Goal: Task Accomplishment & Management: Manage account settings

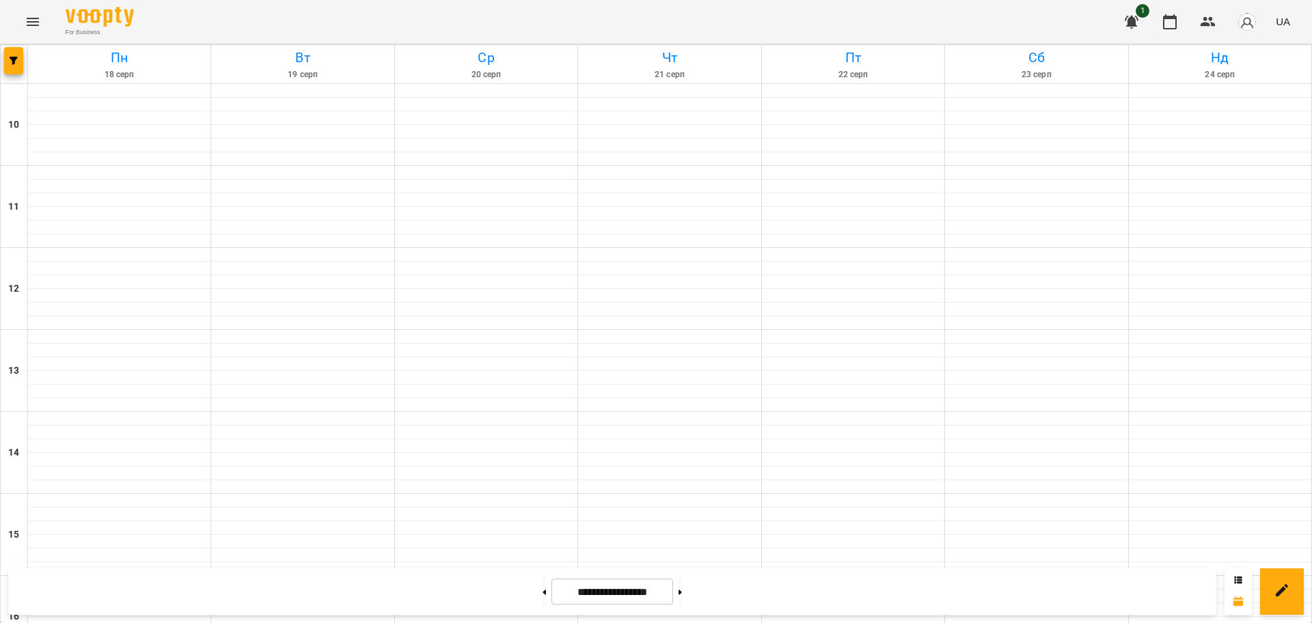
scroll to position [513, 0]
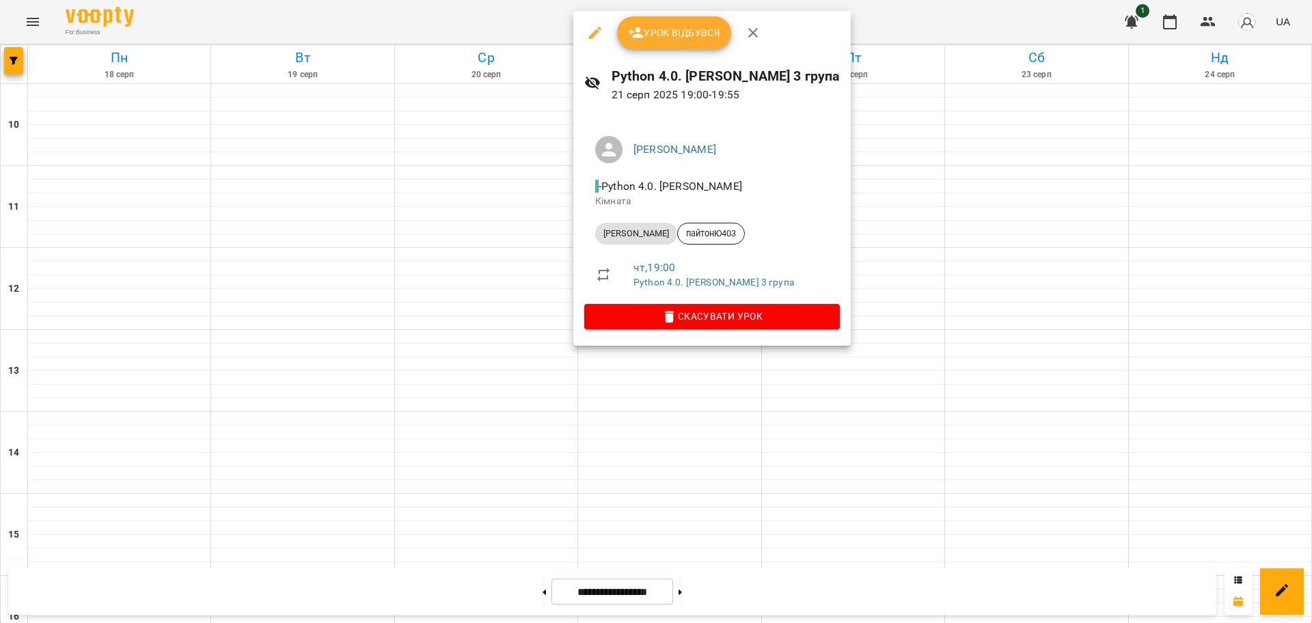
click at [827, 31] on div at bounding box center [656, 311] width 1312 height 623
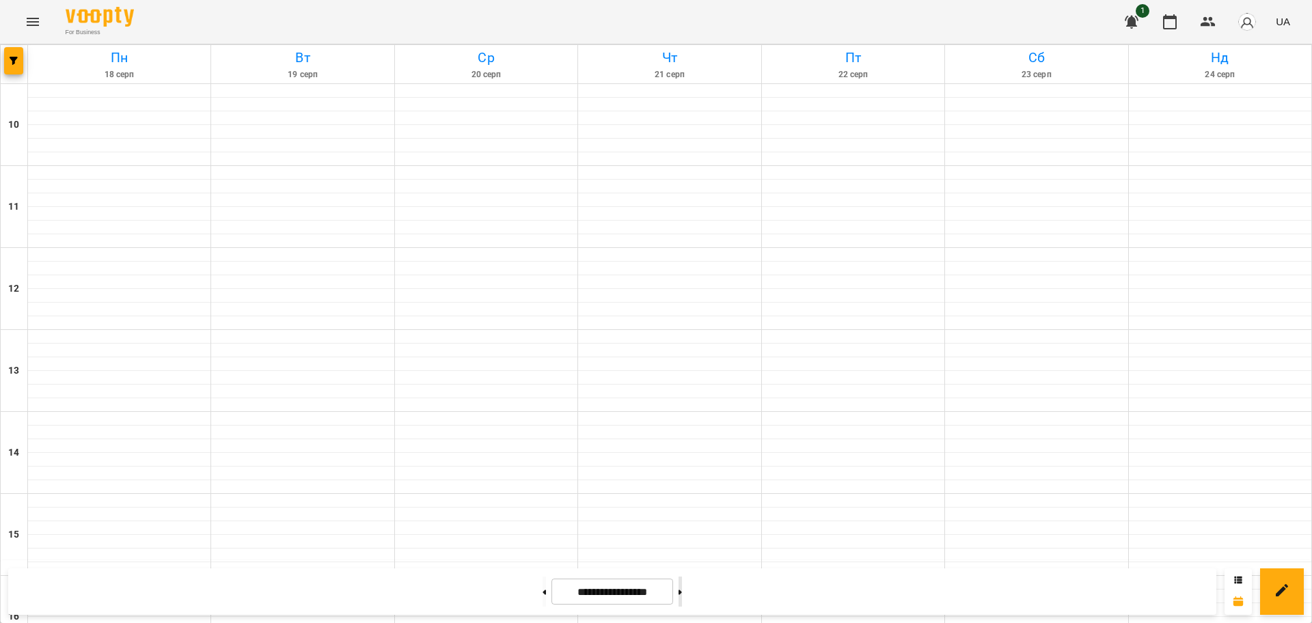
click at [682, 601] on button at bounding box center [680, 592] width 3 height 30
click at [543, 592] on button at bounding box center [544, 592] width 3 height 30
type input "**********"
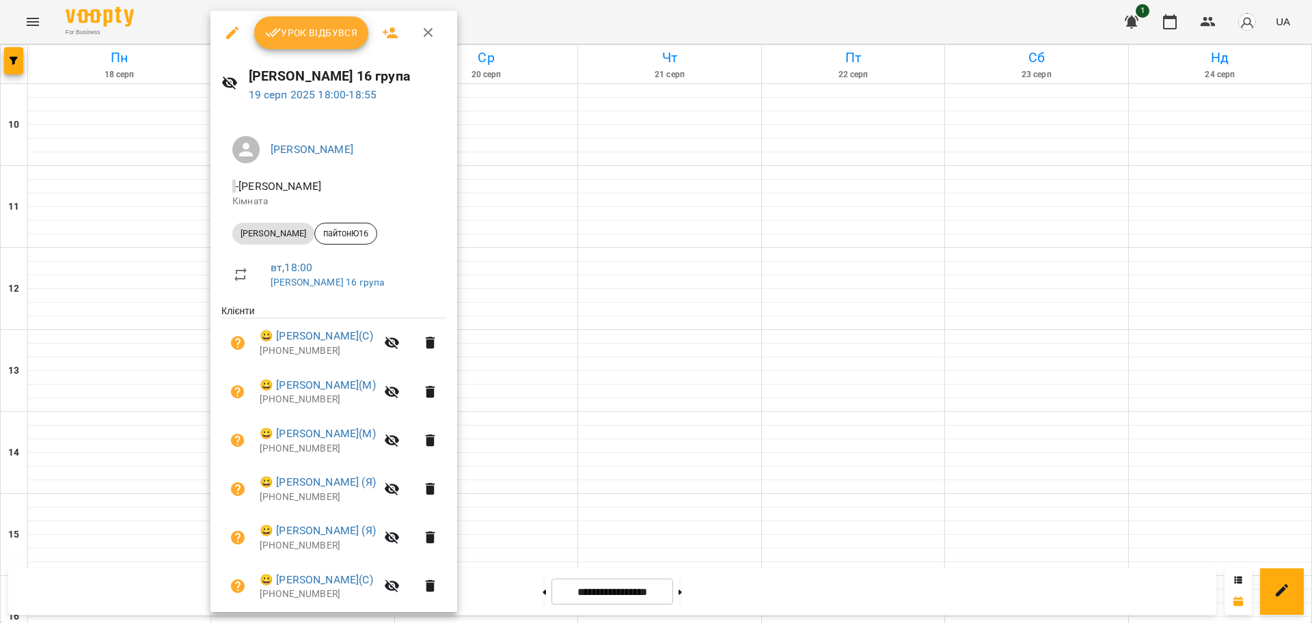
click at [614, 19] on div at bounding box center [656, 311] width 1312 height 623
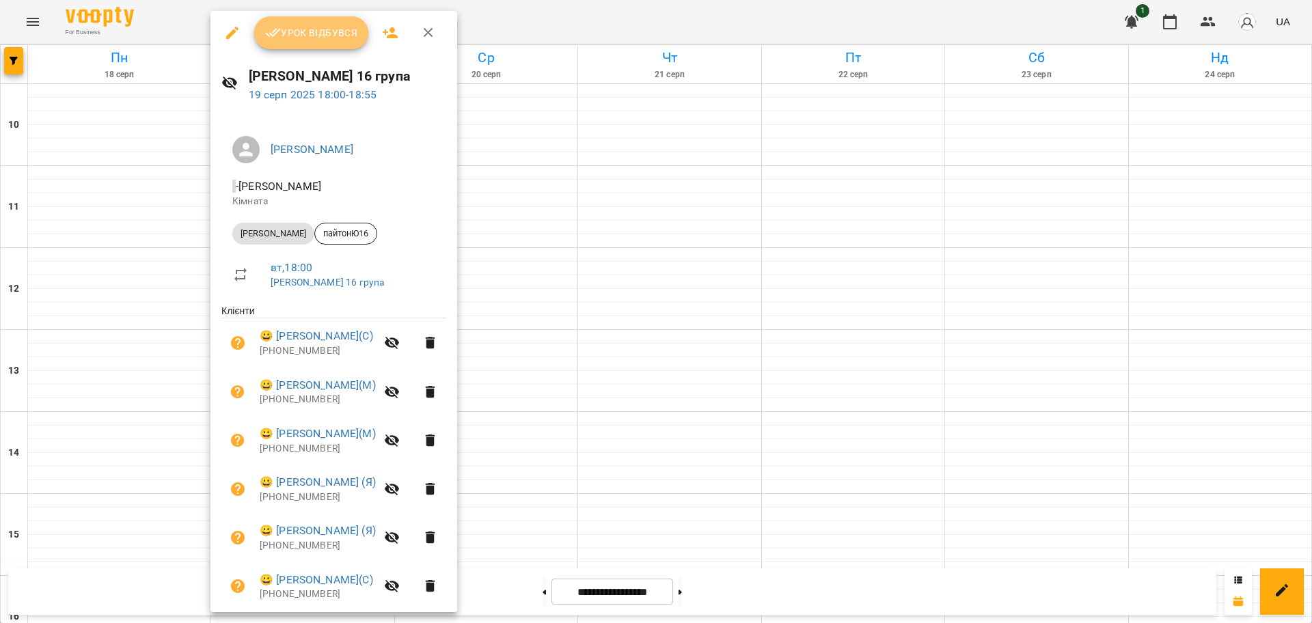
click at [342, 38] on span "Урок відбувся" at bounding box center [311, 33] width 93 height 16
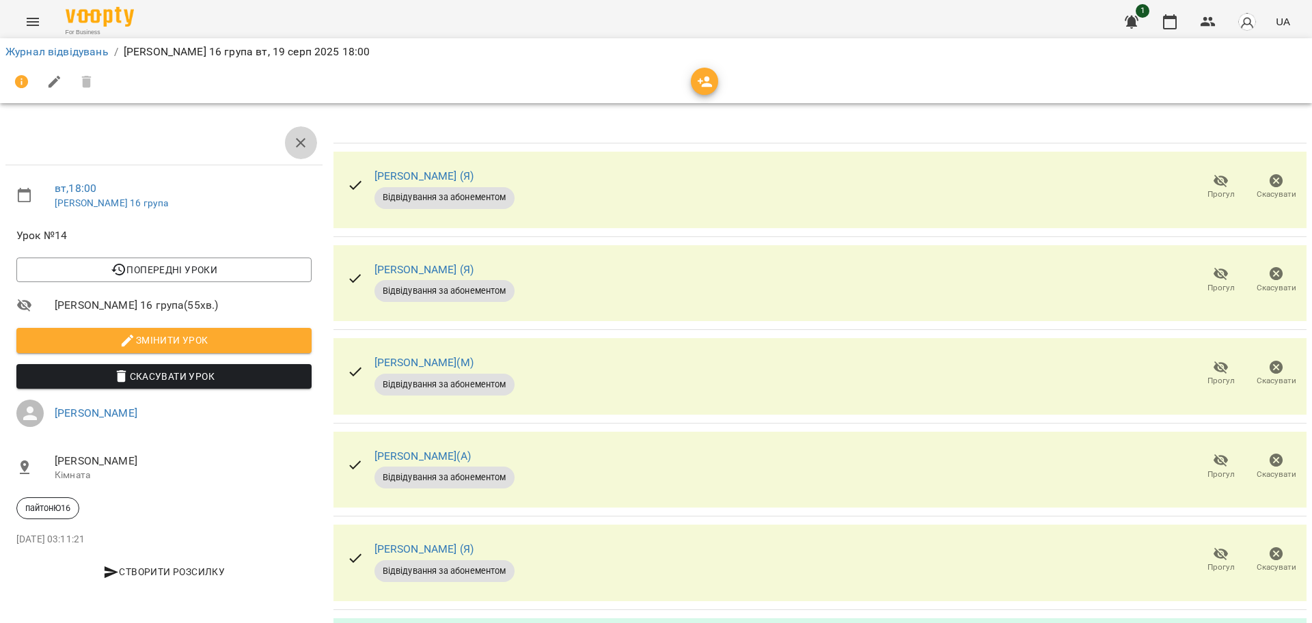
click at [296, 146] on icon "button" at bounding box center [301, 143] width 10 height 10
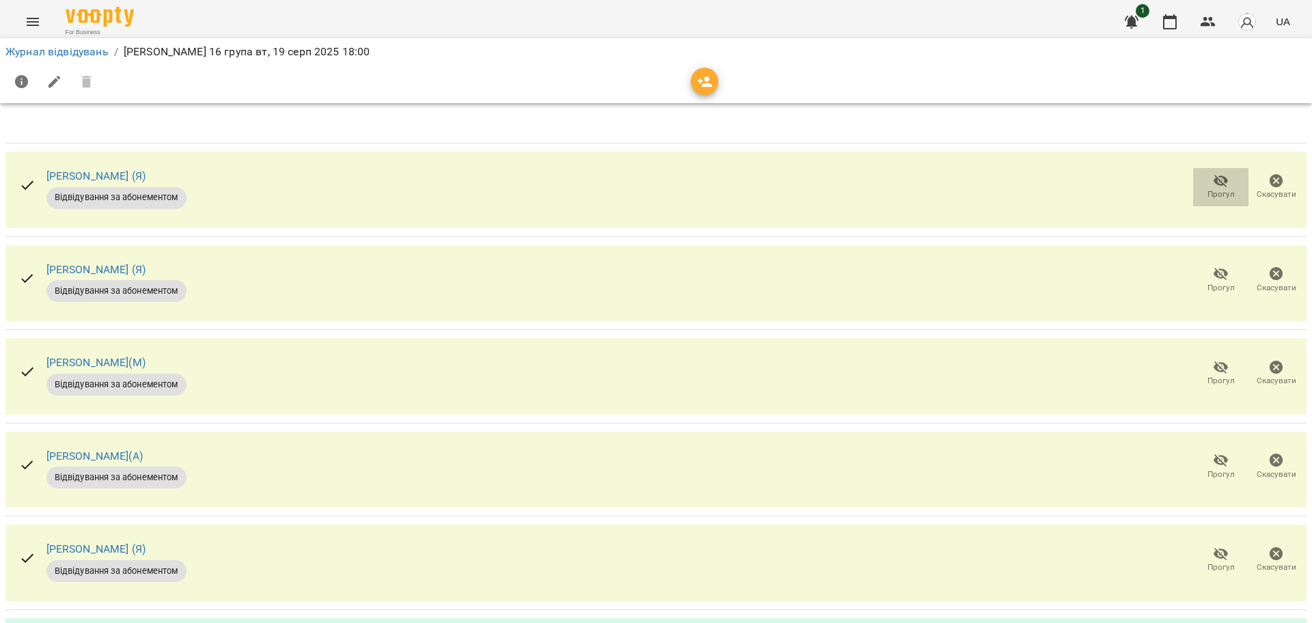
click at [1214, 178] on icon "button" at bounding box center [1221, 181] width 15 height 13
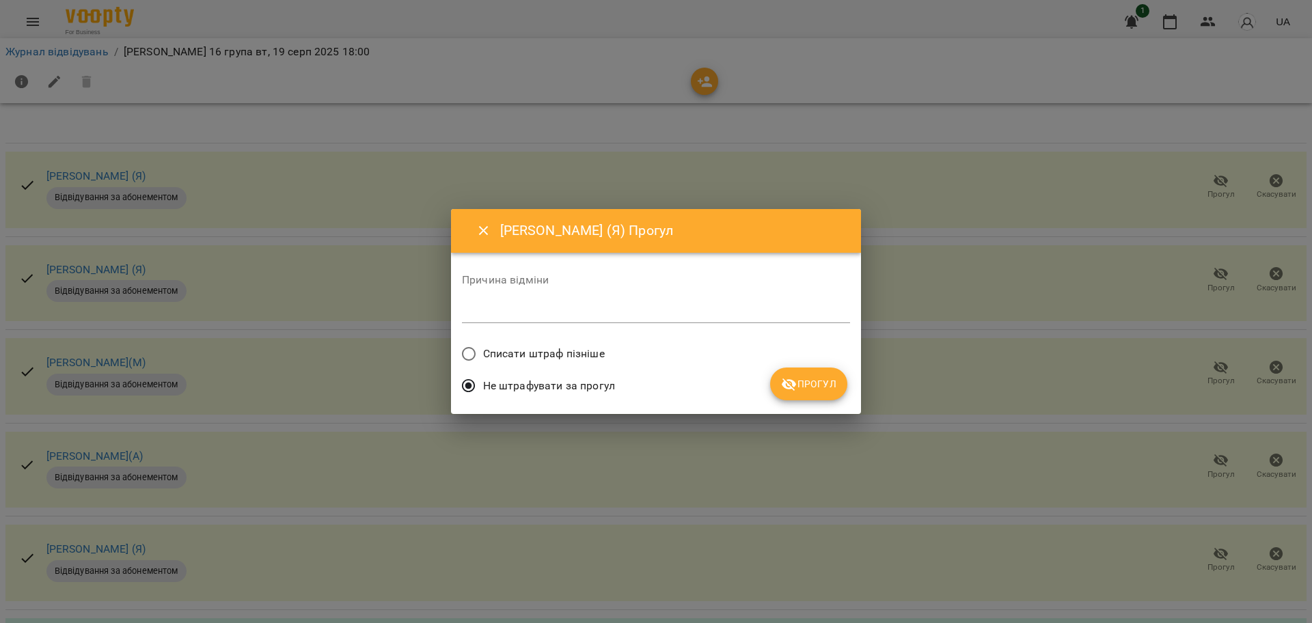
drag, startPoint x: 545, startPoint y: 349, endPoint x: 713, endPoint y: 369, distance: 169.3
click at [545, 349] on span "Списати штраф пізніше" at bounding box center [544, 354] width 122 height 16
click at [806, 386] on span "Прогул" at bounding box center [808, 384] width 55 height 16
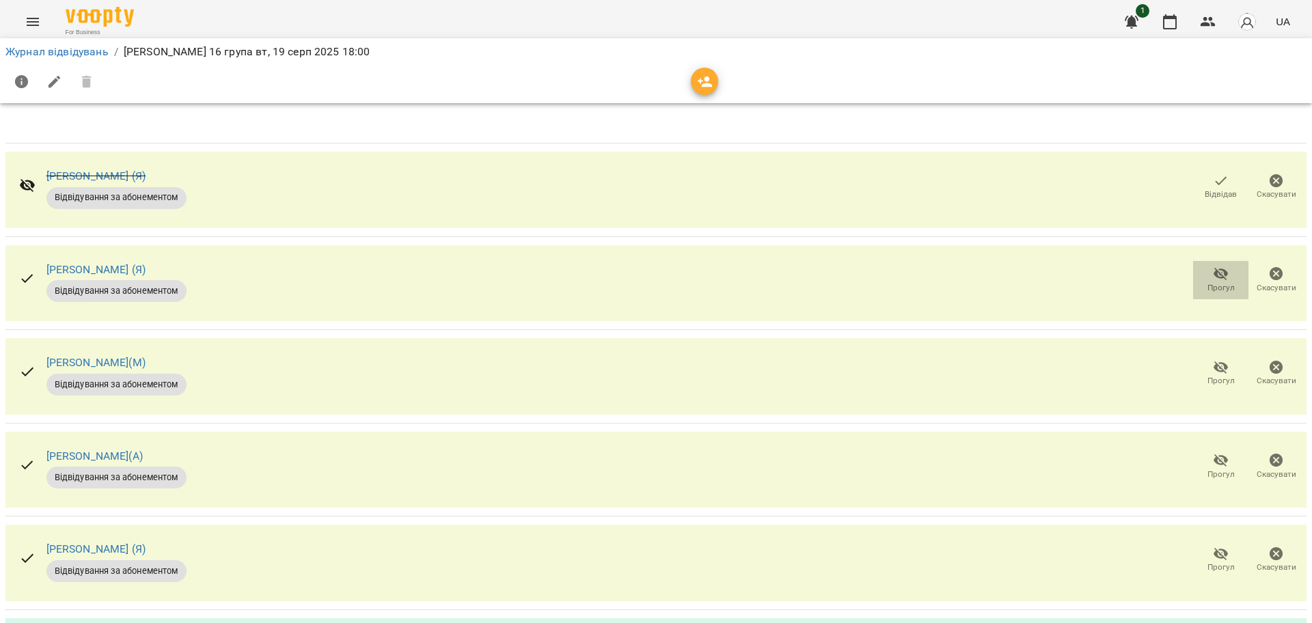
click at [1207, 284] on span "Прогул" at bounding box center [1220, 288] width 27 height 12
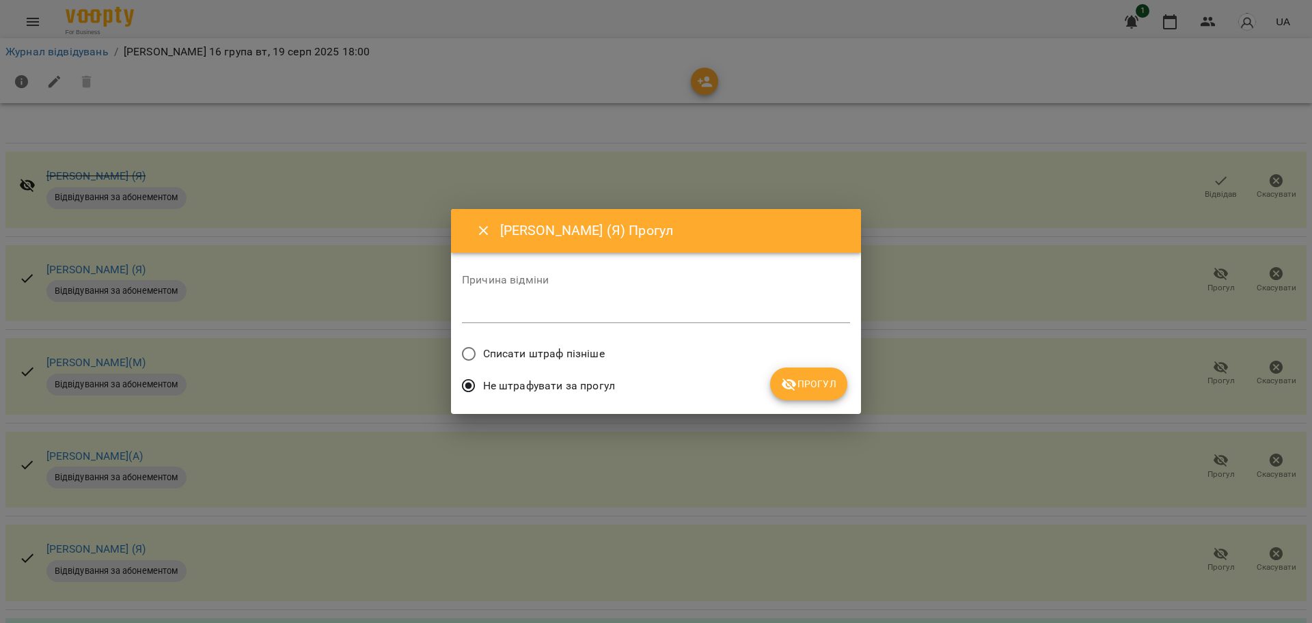
drag, startPoint x: 588, startPoint y: 353, endPoint x: 602, endPoint y: 358, distance: 14.5
click at [591, 353] on span "Списати штраф пізніше" at bounding box center [544, 354] width 122 height 16
click at [838, 374] on button "Прогул" at bounding box center [808, 384] width 77 height 33
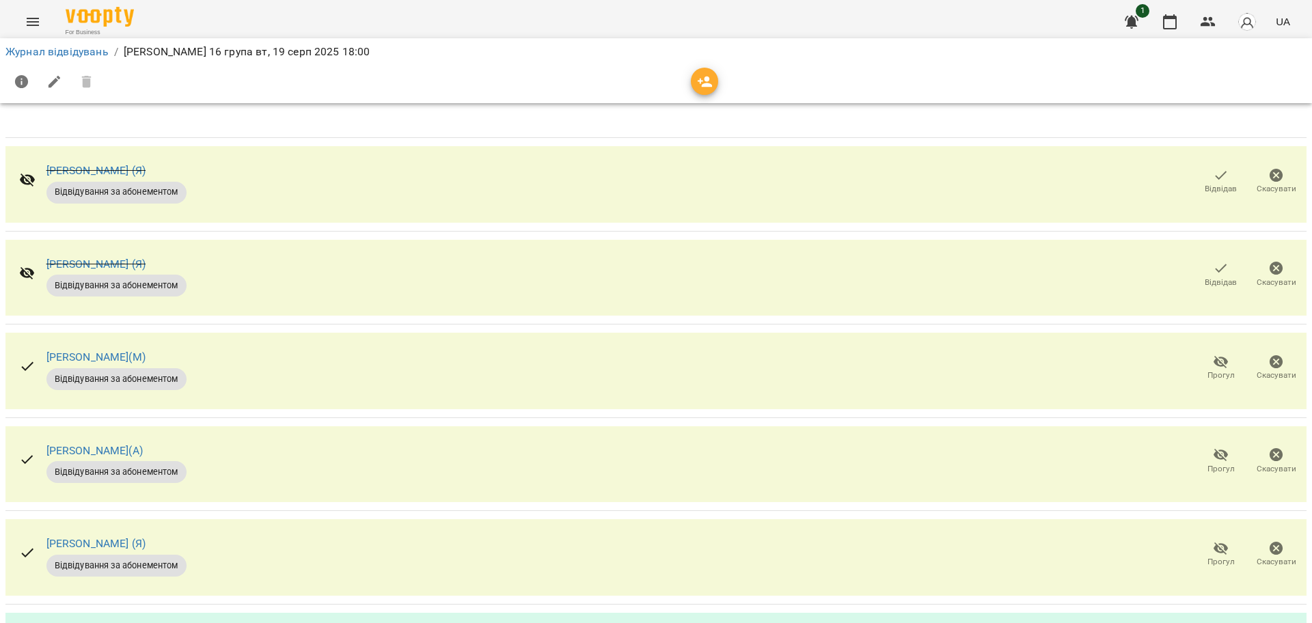
scroll to position [171, 0]
click at [531, 519] on div "[PERSON_NAME] (Я) Відвідування за абонементом Прогул Скасувати" at bounding box center [655, 557] width 1301 height 77
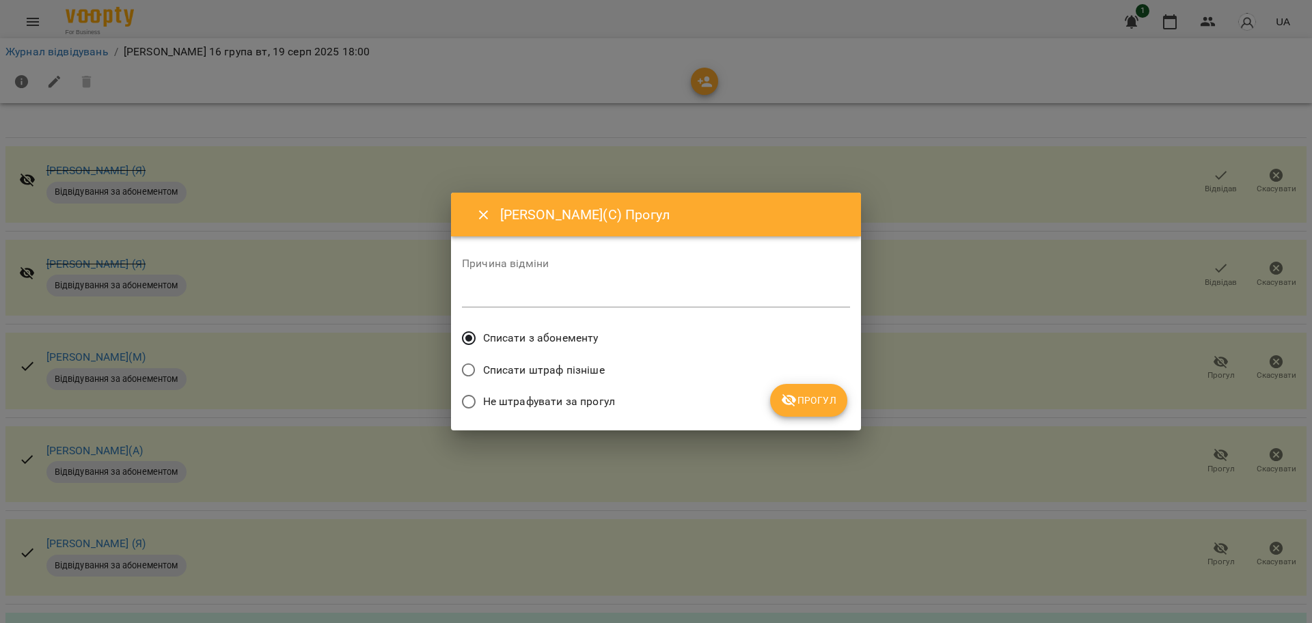
click at [827, 402] on span "Прогул" at bounding box center [808, 400] width 55 height 16
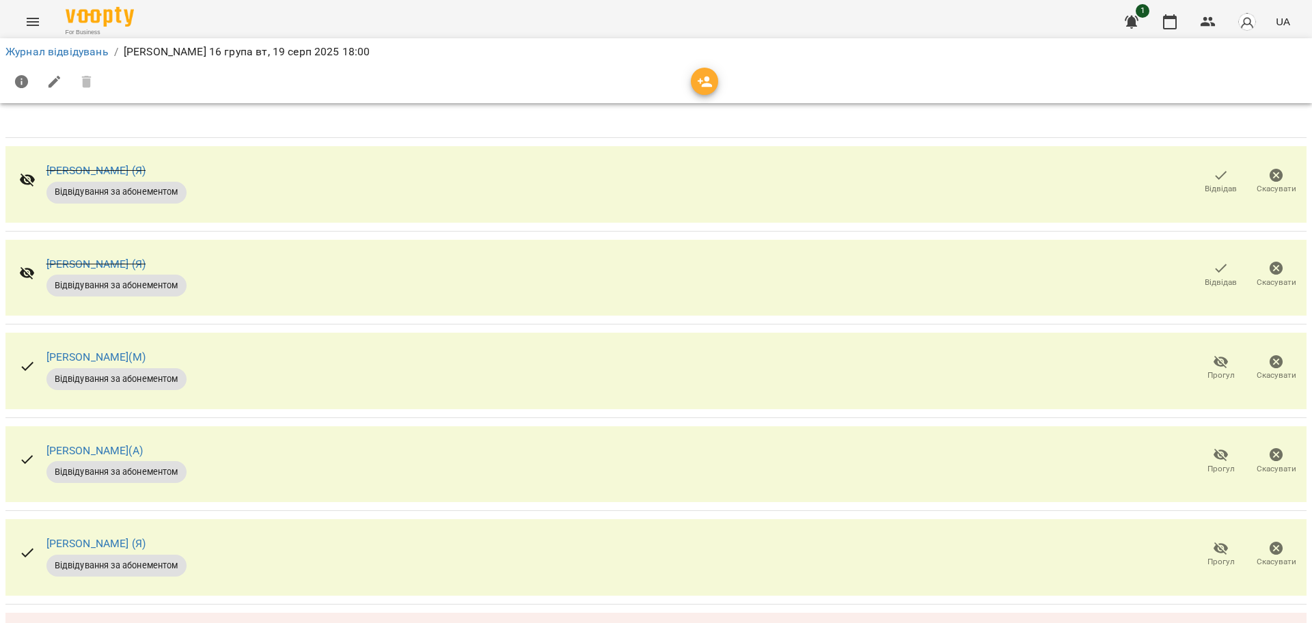
scroll to position [342, 0]
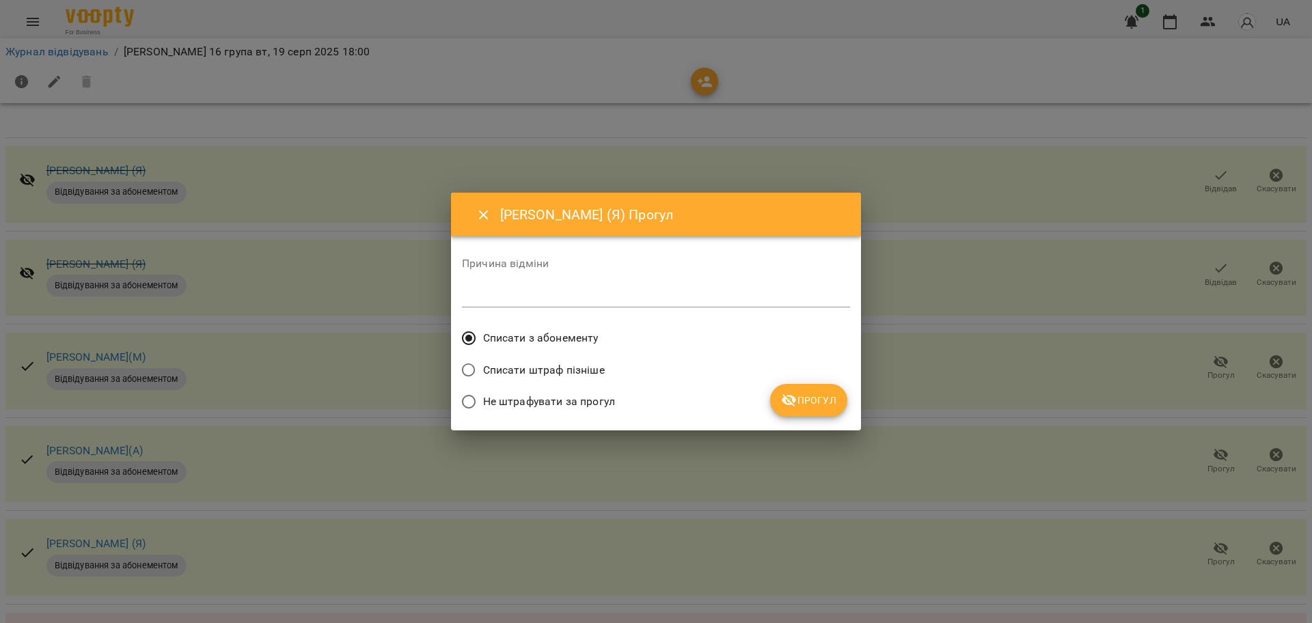
click at [823, 406] on span "Прогул" at bounding box center [808, 400] width 55 height 16
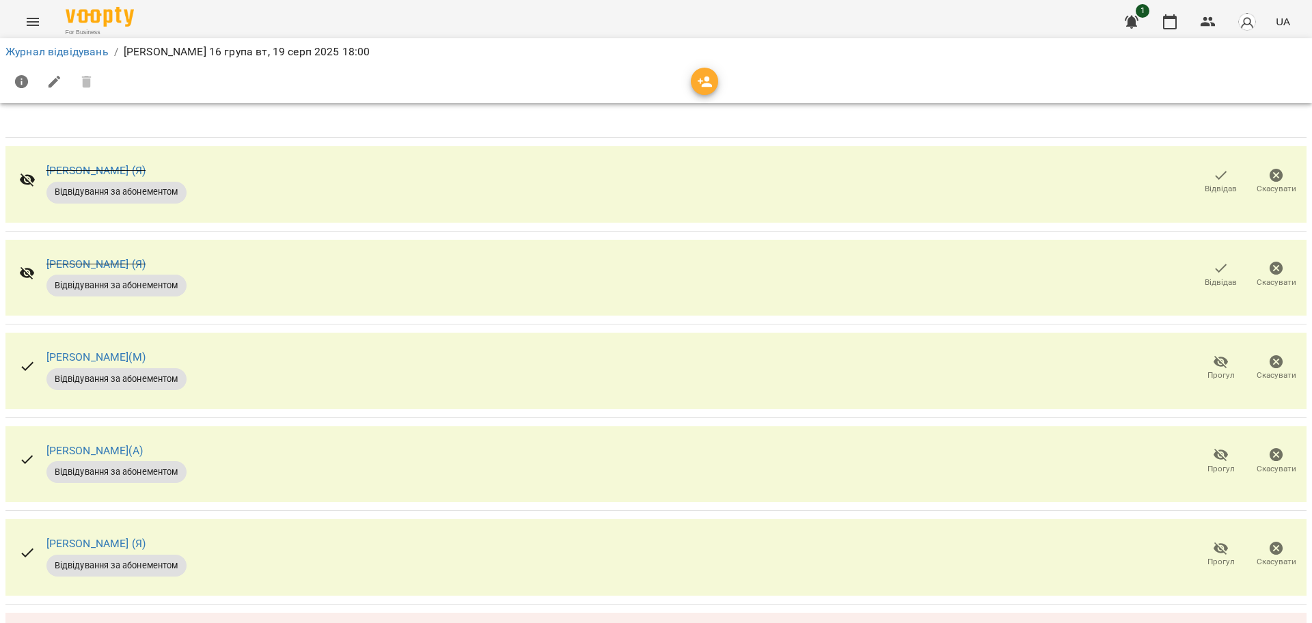
scroll to position [0, 0]
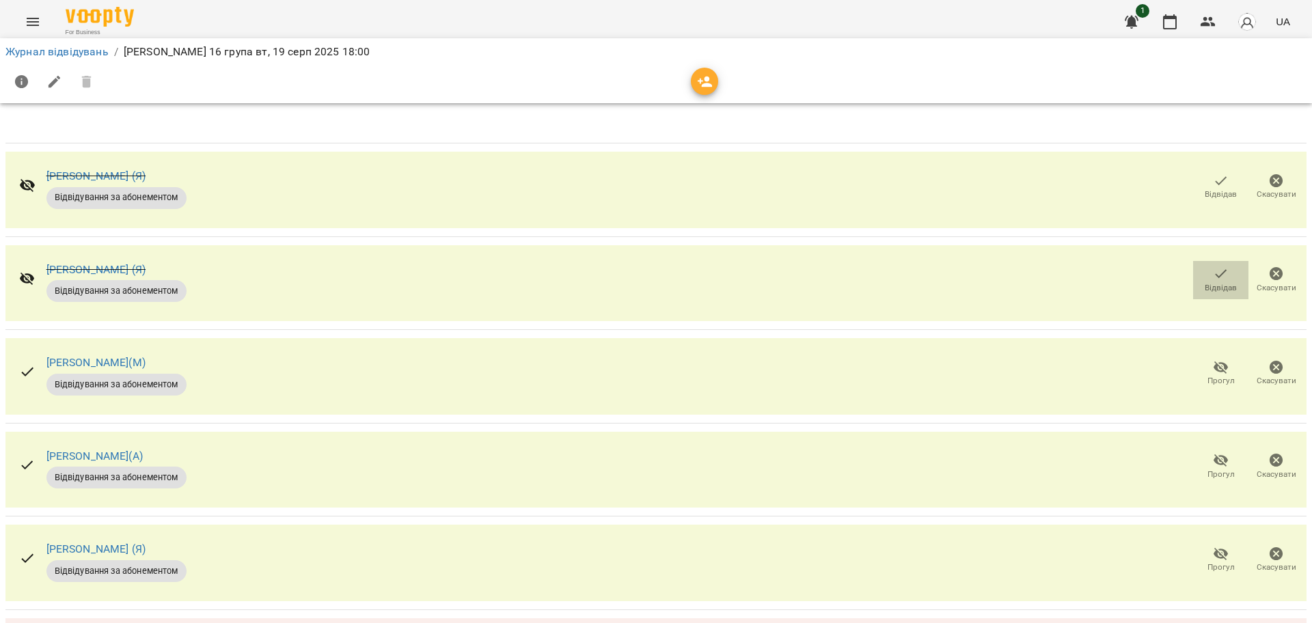
click at [1193, 284] on button "Відвідав" at bounding box center [1220, 280] width 55 height 38
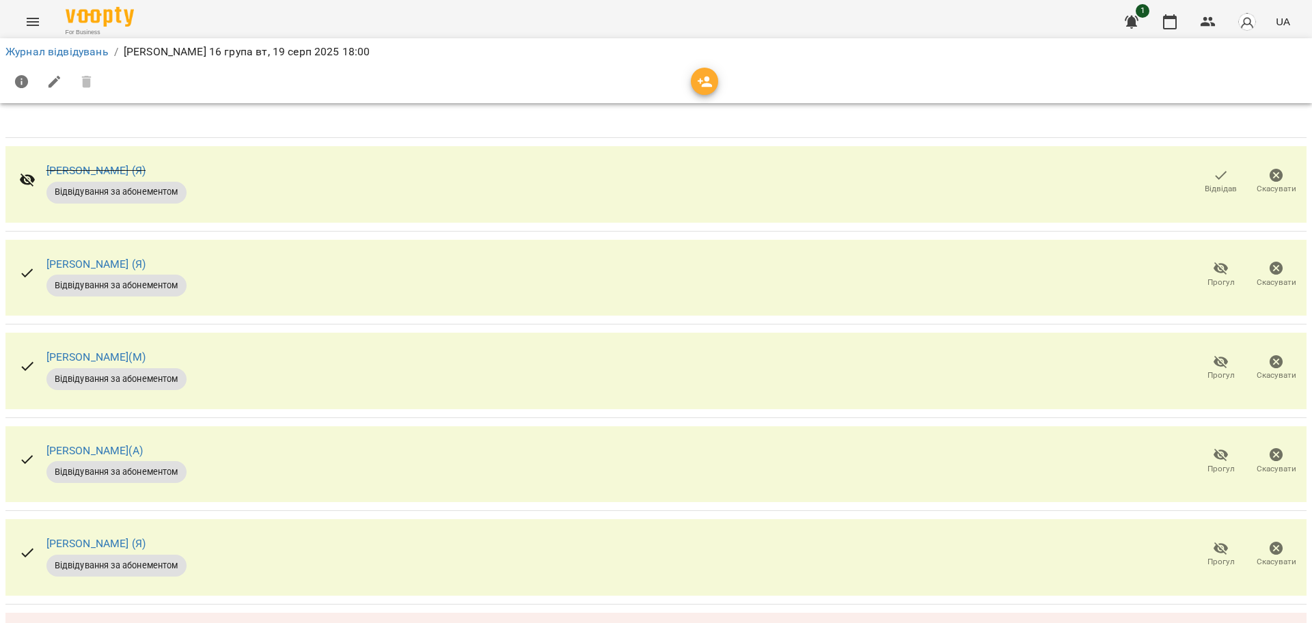
scroll to position [384, 0]
click at [76, 51] on link "Журнал відвідувань" at bounding box center [56, 51] width 103 height 13
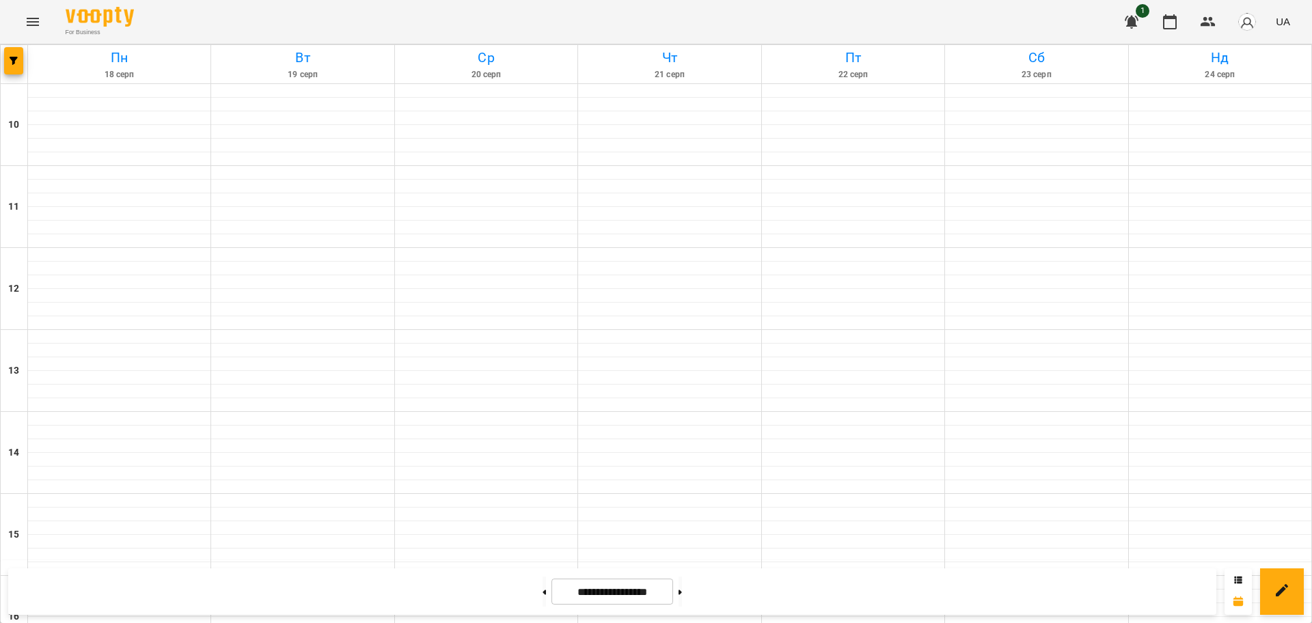
scroll to position [588, 0]
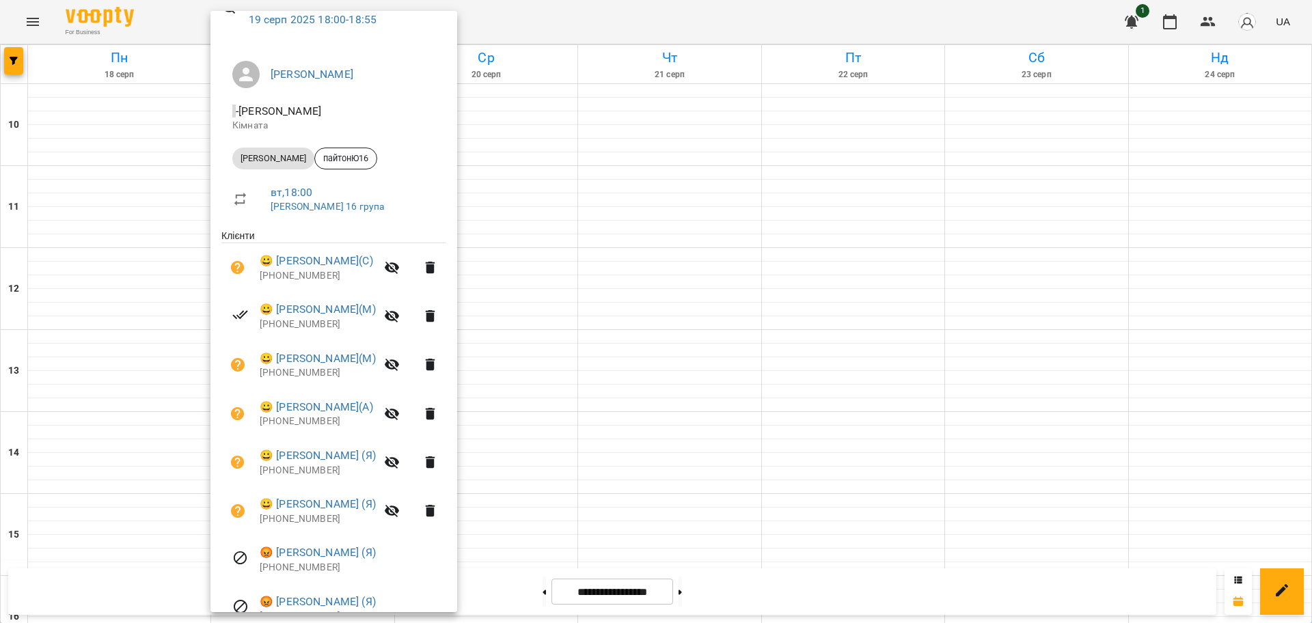
scroll to position [0, 0]
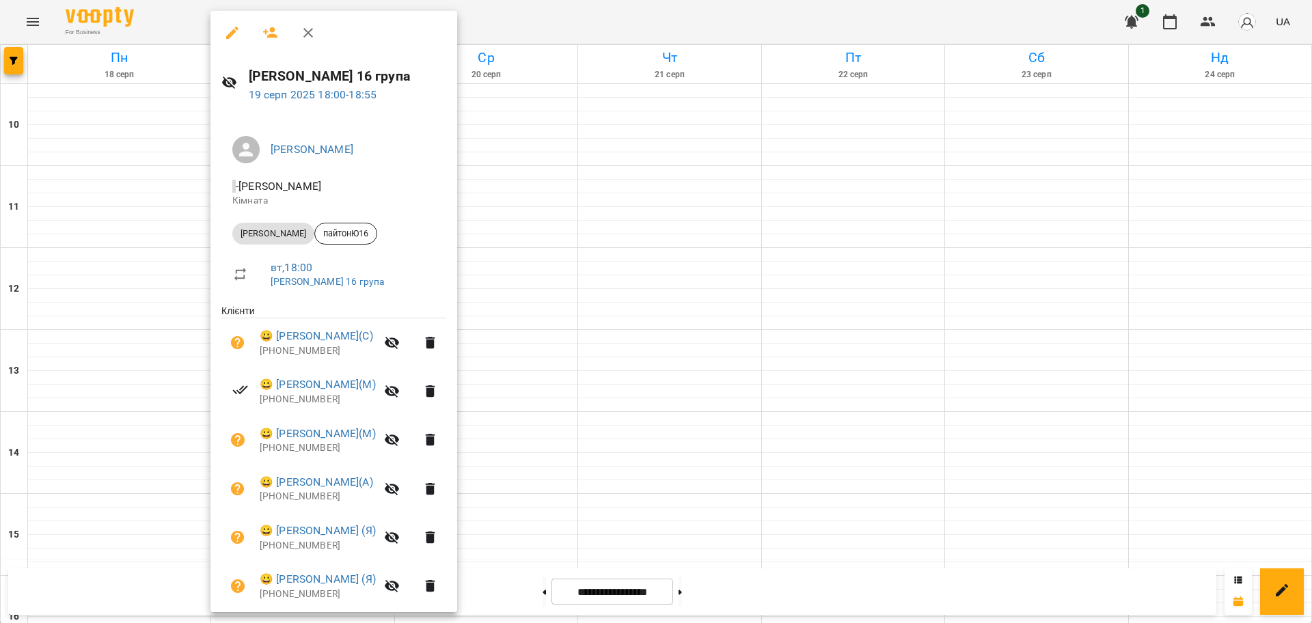
click at [234, 34] on icon "button" at bounding box center [232, 33] width 16 height 16
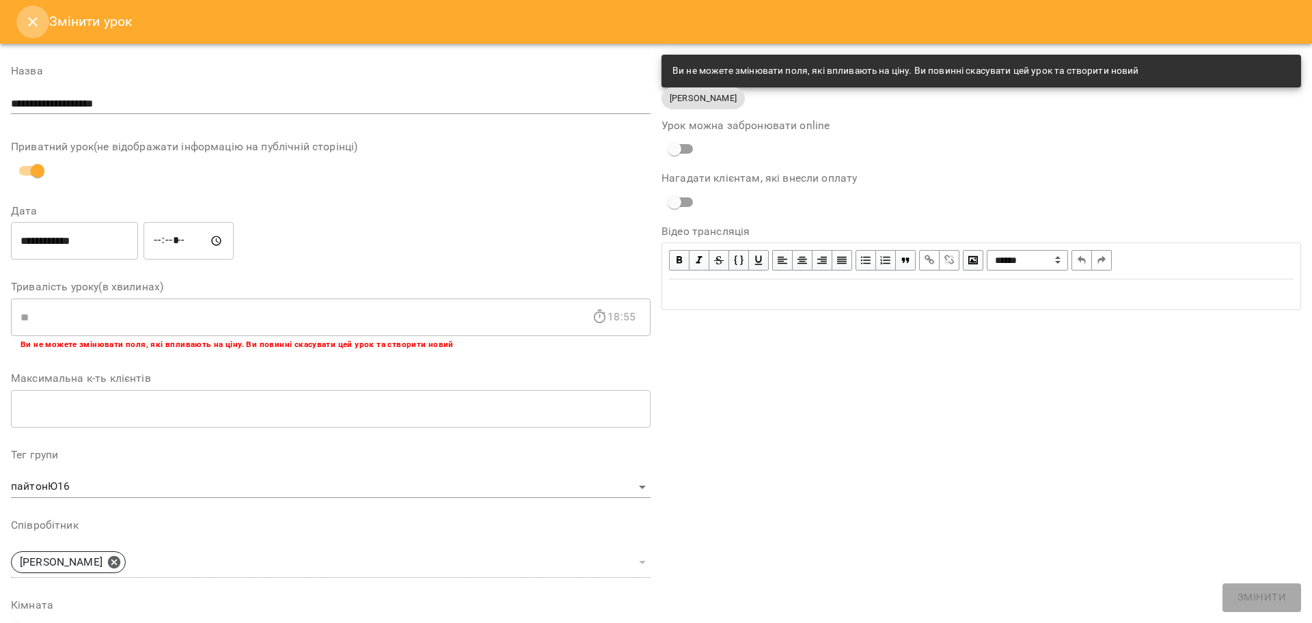
click at [35, 25] on icon "Close" at bounding box center [33, 22] width 16 height 16
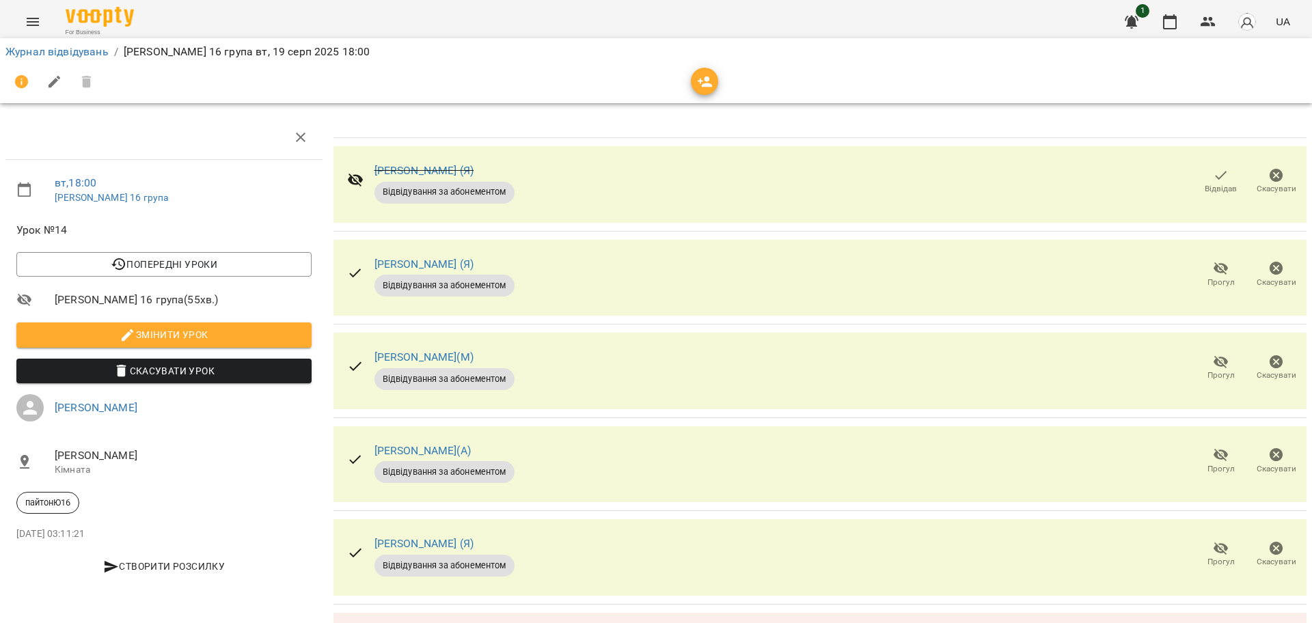
scroll to position [384, 0]
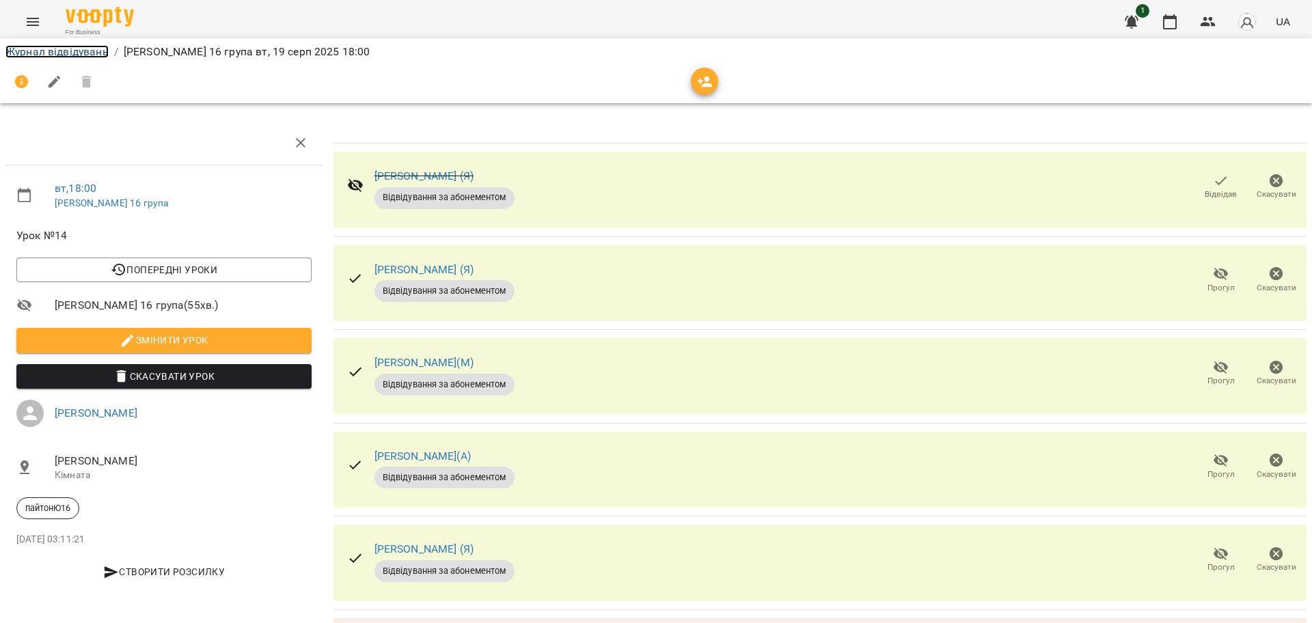
click at [92, 50] on link "Журнал відвідувань" at bounding box center [56, 51] width 103 height 13
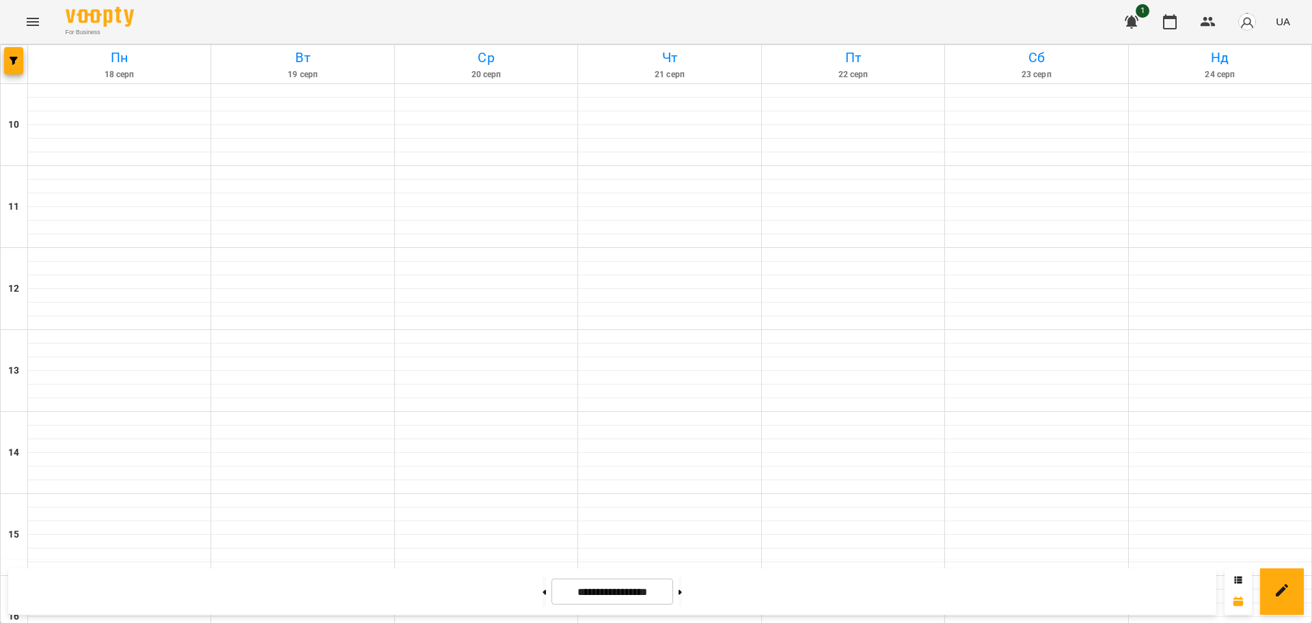
scroll to position [588, 0]
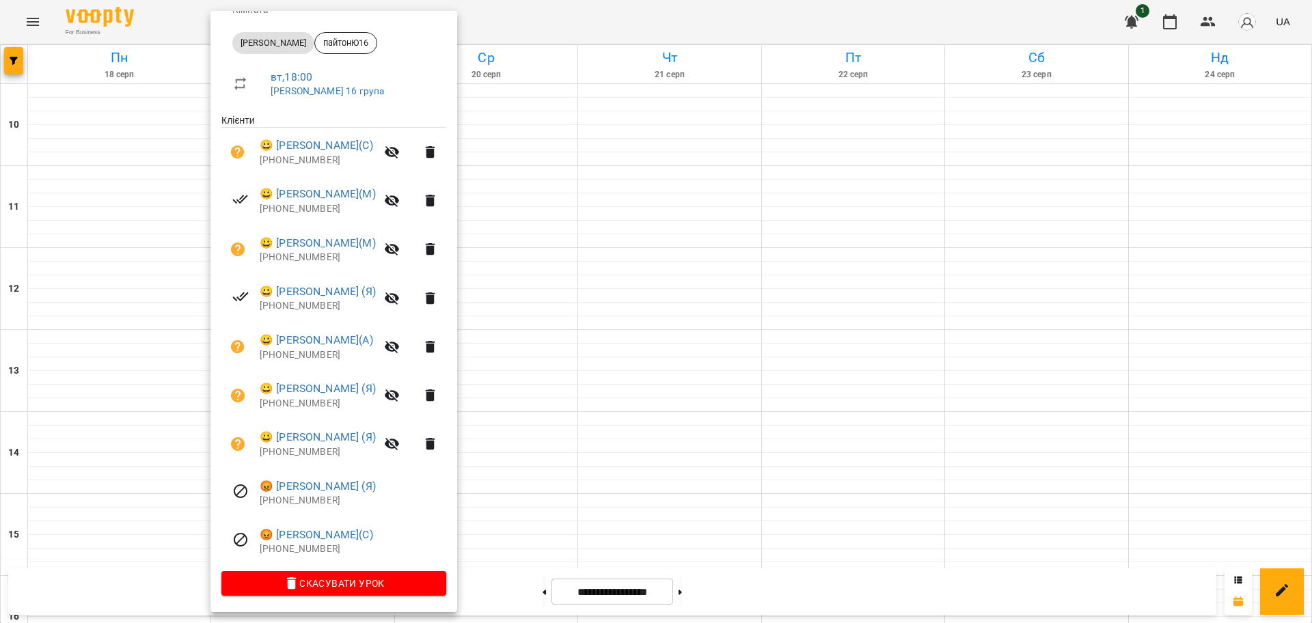
scroll to position [0, 0]
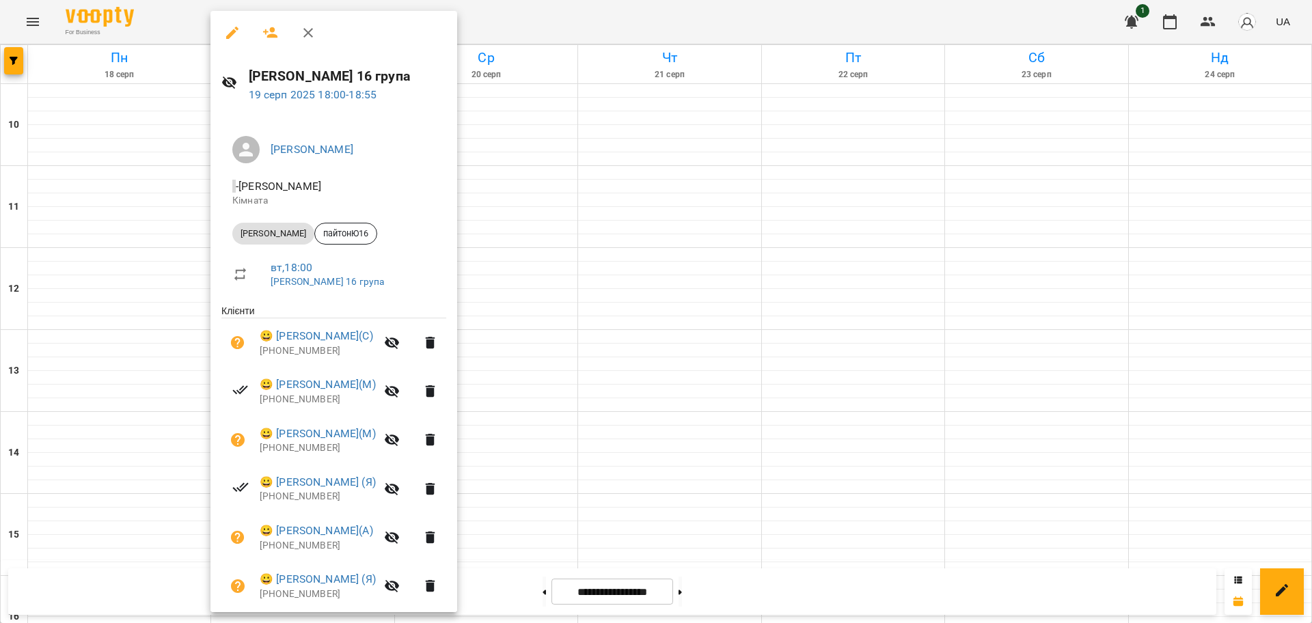
click at [809, 8] on div at bounding box center [656, 311] width 1312 height 623
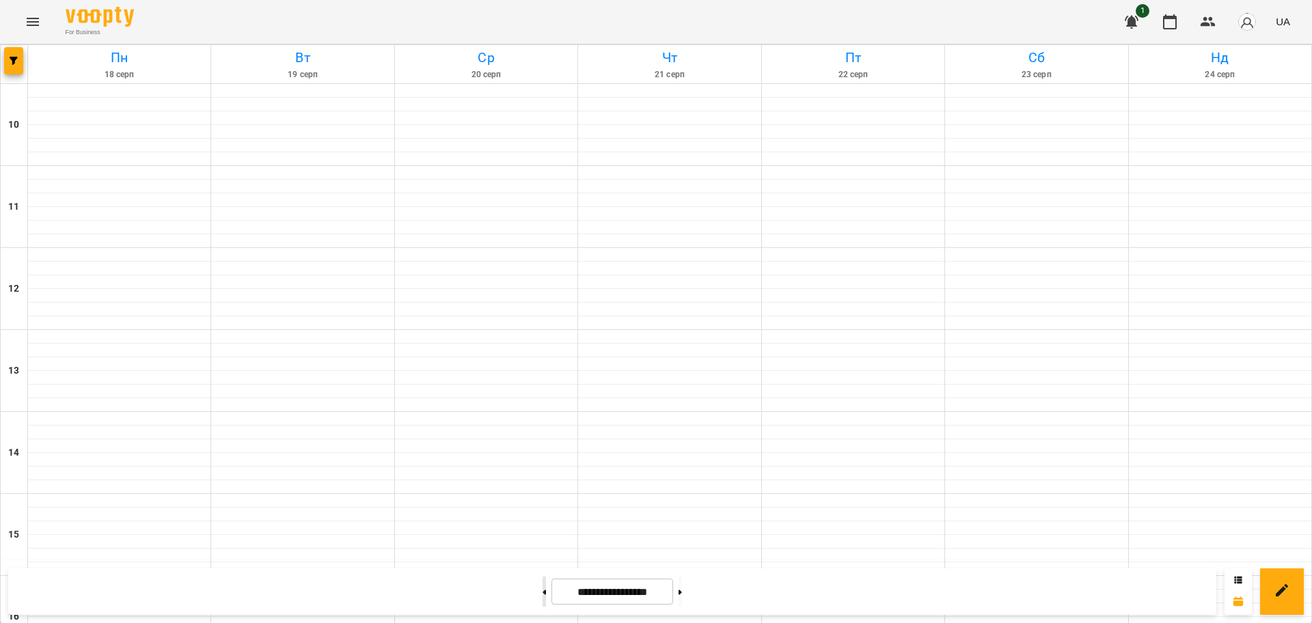
click at [543, 598] on button at bounding box center [544, 592] width 3 height 30
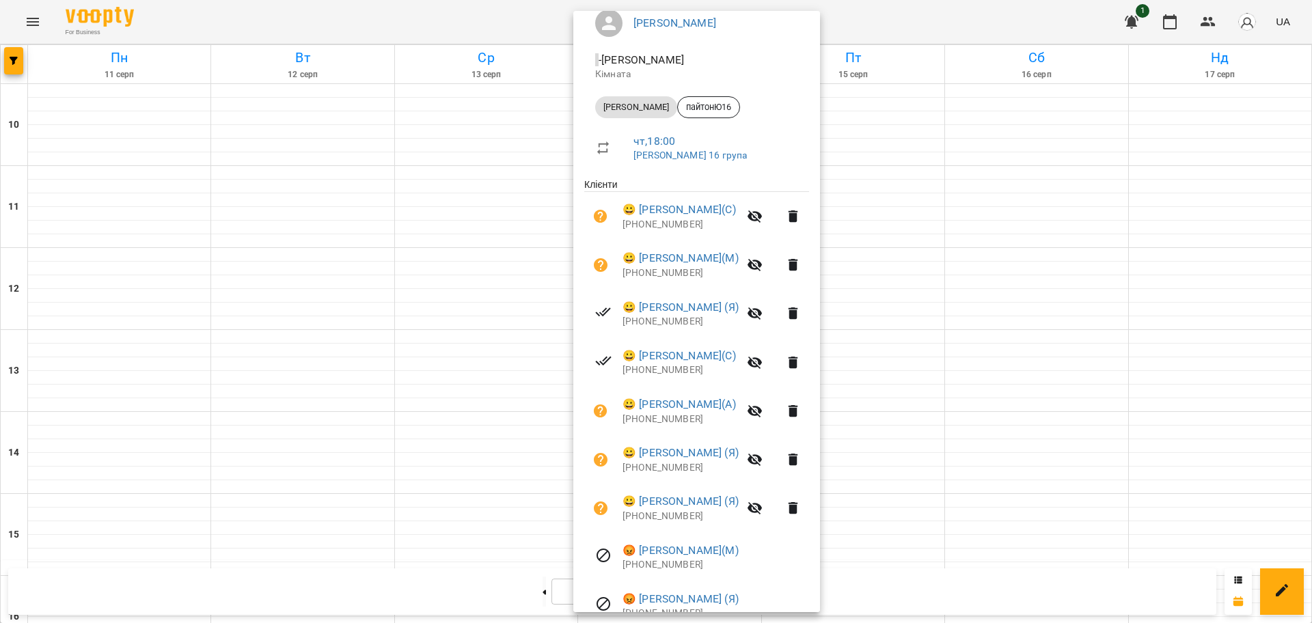
scroll to position [193, 0]
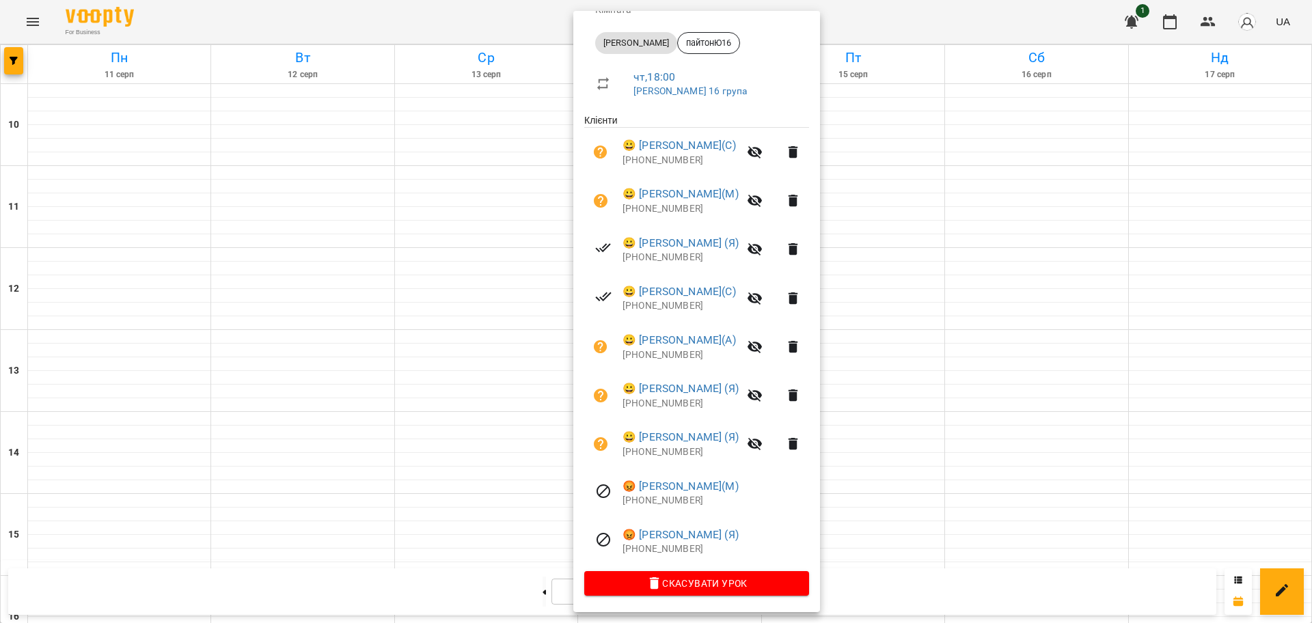
click at [920, 12] on div at bounding box center [656, 311] width 1312 height 623
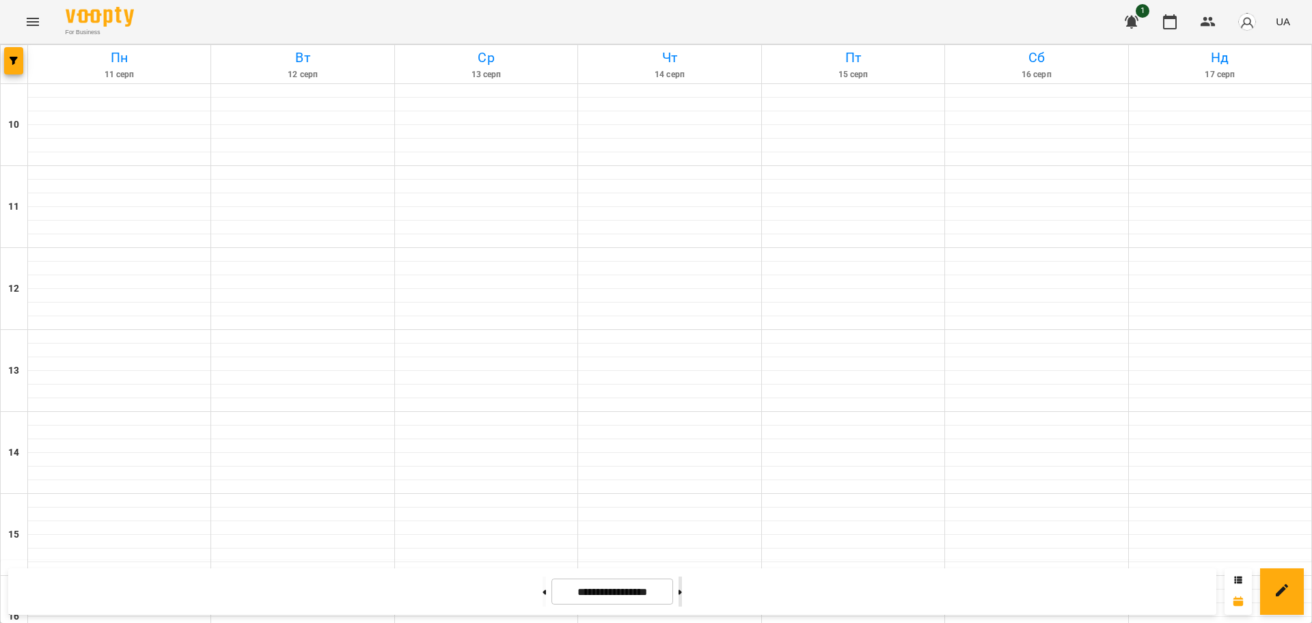
click at [682, 586] on button at bounding box center [680, 592] width 3 height 30
type input "**********"
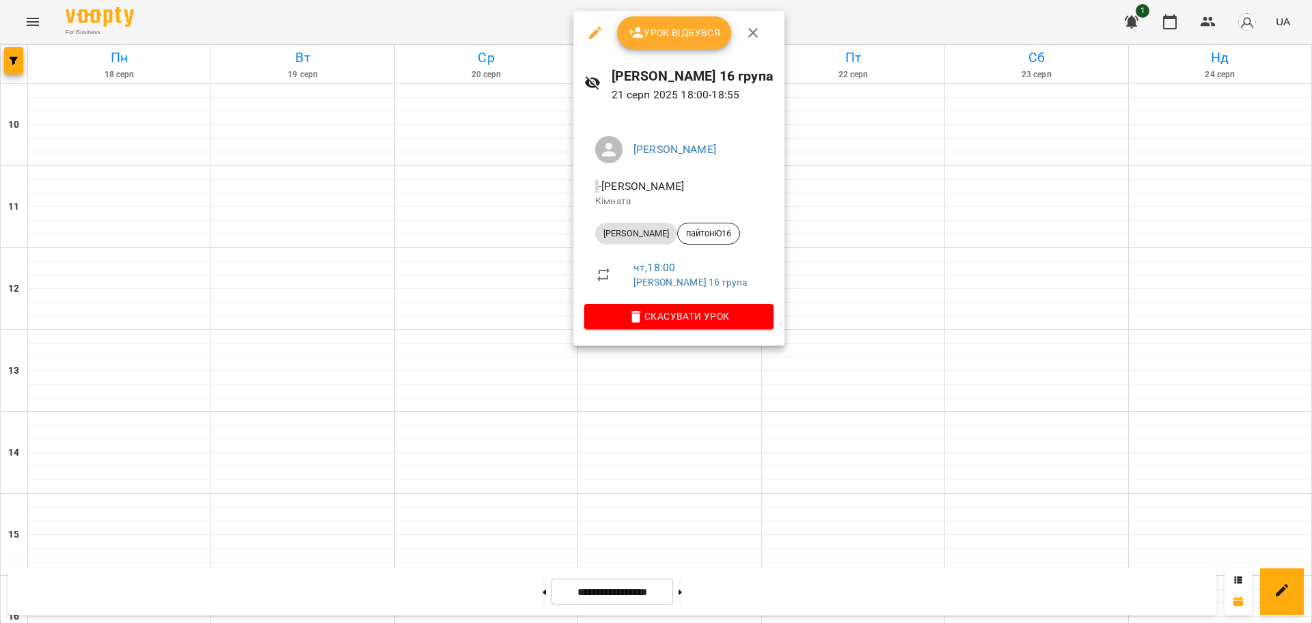
click at [883, 14] on div at bounding box center [656, 311] width 1312 height 623
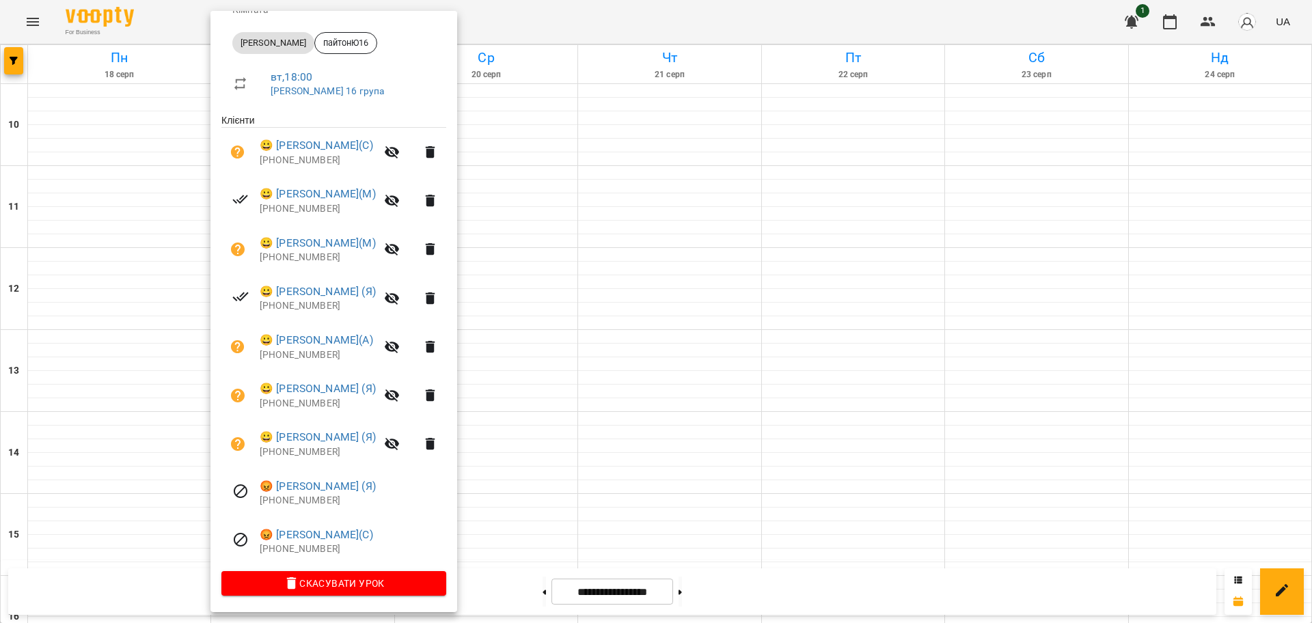
click at [558, 25] on div at bounding box center [656, 311] width 1312 height 623
